Goal: Navigation & Orientation: Find specific page/section

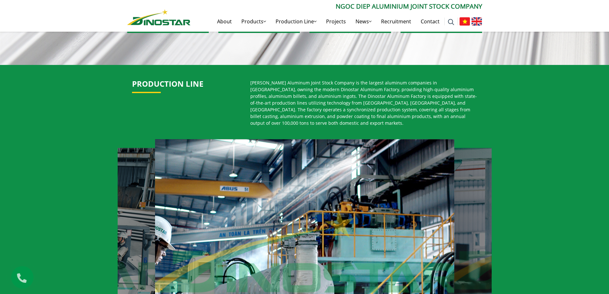
click at [561, 143] on div "PRODUCTION LINE [PERSON_NAME] Aluminum Joint Stock Company is the largest alumi…" at bounding box center [304, 225] width 609 height 320
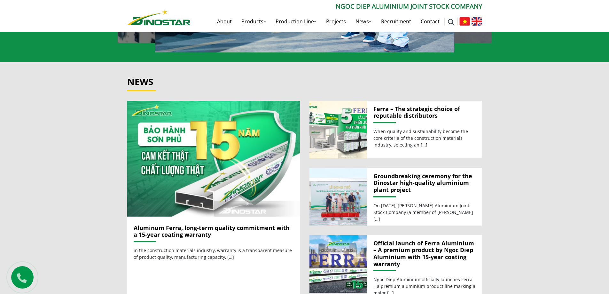
scroll to position [736, 0]
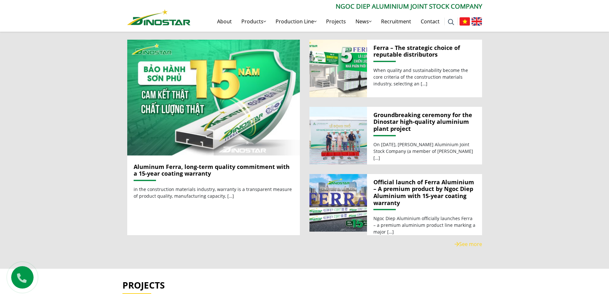
click at [224, 248] on div "News Aluminum [PERSON_NAME], long-term quality commitment with a 15-year coatin…" at bounding box center [304, 135] width 609 height 268
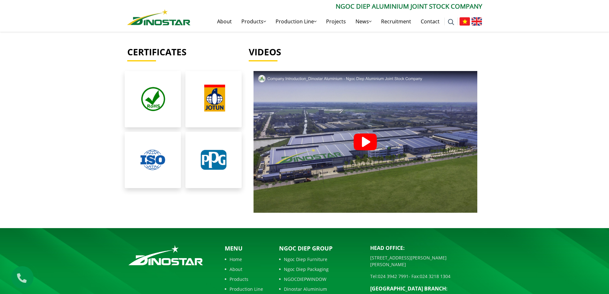
scroll to position [1451, 0]
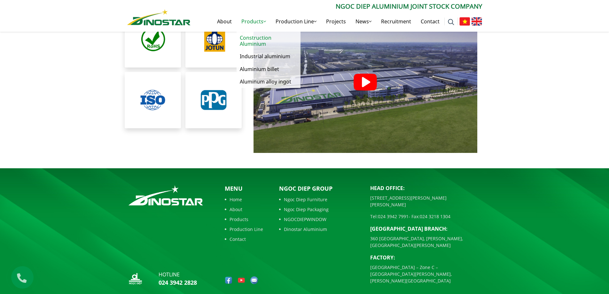
click at [253, 37] on link "Construction Aluminium" at bounding box center [269, 41] width 64 height 19
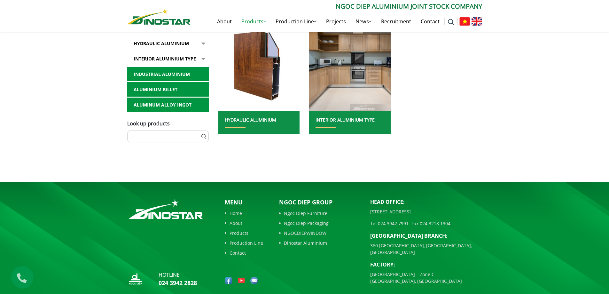
scroll to position [317, 0]
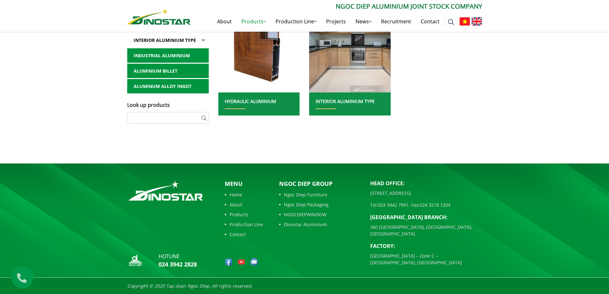
click at [307, 204] on link "Ngoc Diep Packaging" at bounding box center [320, 204] width 82 height 7
